Goal: Task Accomplishment & Management: Manage account settings

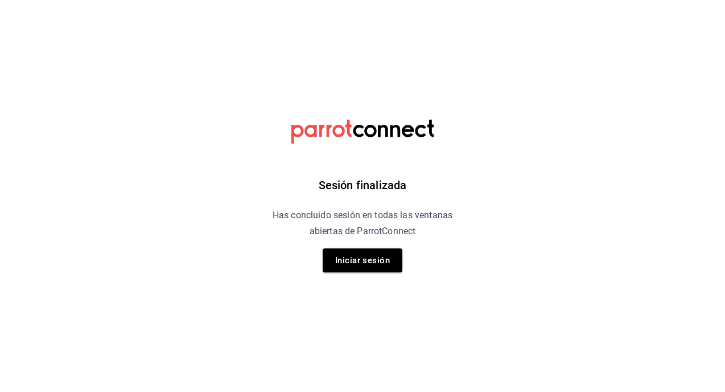
click at [370, 264] on button "Iniciar sesión" at bounding box center [363, 260] width 80 height 24
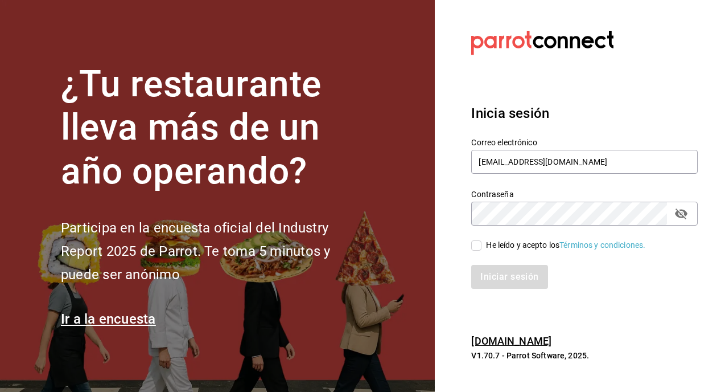
click at [475, 249] on input "He leído y acepto los Términos y condiciones." at bounding box center [476, 245] width 10 height 10
checkbox input "true"
click at [482, 273] on button "Iniciar sesión" at bounding box center [509, 277] width 77 height 24
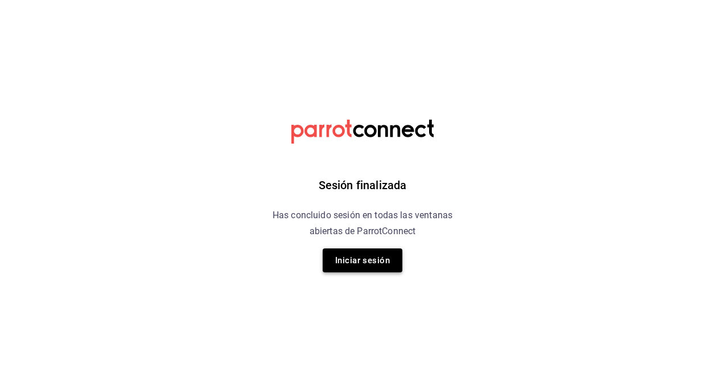
click at [356, 251] on button "Iniciar sesión" at bounding box center [363, 260] width 80 height 24
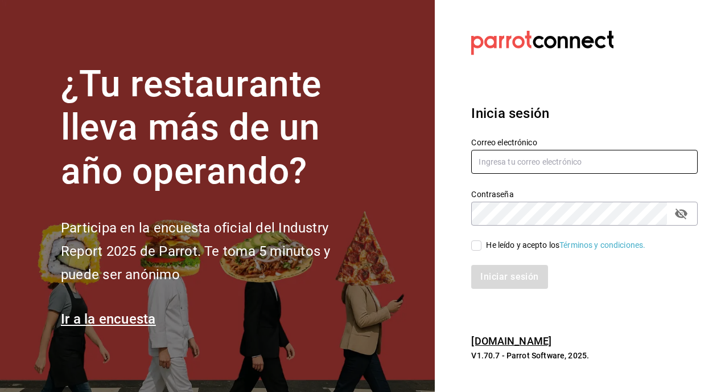
type input "[EMAIL_ADDRESS][DOMAIN_NAME]"
click at [480, 245] on input "He leído y acepto los Términos y condiciones." at bounding box center [476, 245] width 10 height 10
checkbox input "true"
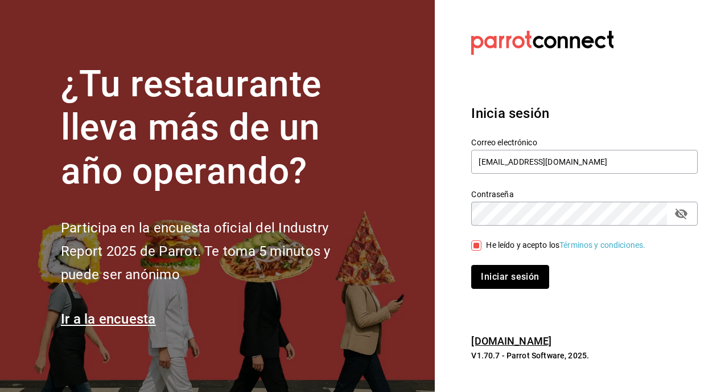
click at [492, 270] on button "Iniciar sesión" at bounding box center [509, 277] width 77 height 24
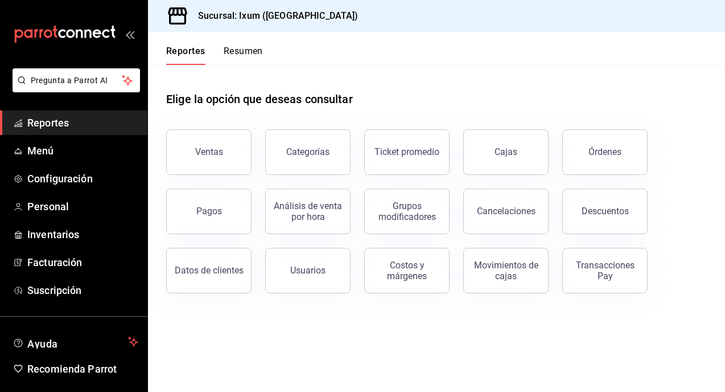
click at [91, 178] on span "Configuración" at bounding box center [82, 178] width 111 height 15
